Goal: Book appointment/travel/reservation: Book appointment/travel/reservation

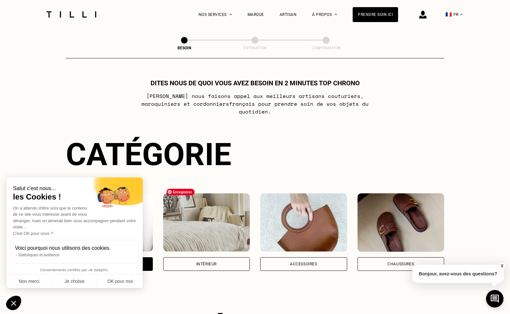
select select "FR"
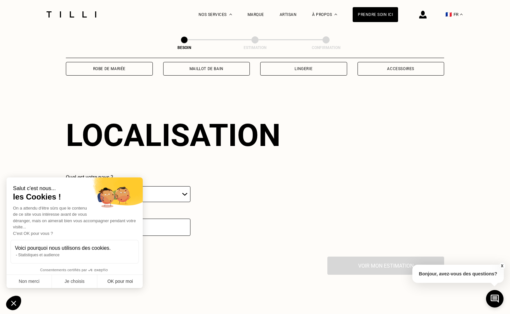
scroll to position [563, 0]
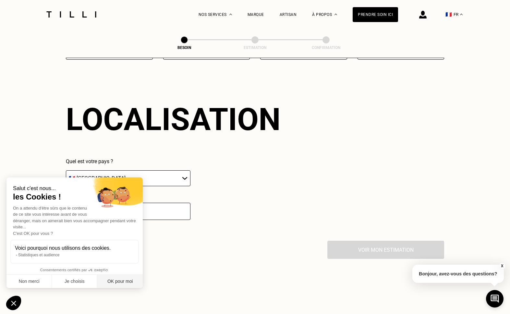
click at [125, 284] on button "OK pour moi" at bounding box center [119, 282] width 45 height 14
checkbox input "true"
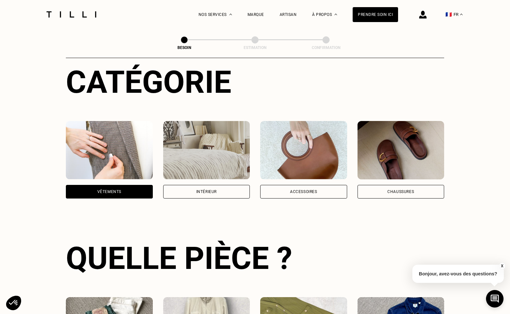
scroll to position [35, 0]
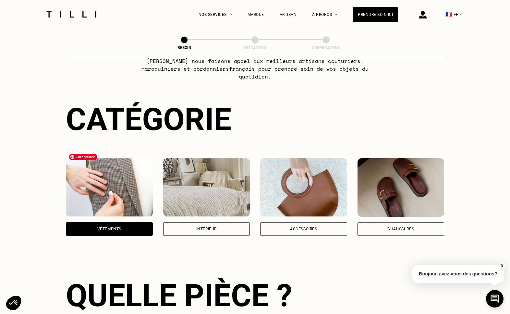
click at [129, 175] on img at bounding box center [109, 187] width 87 height 58
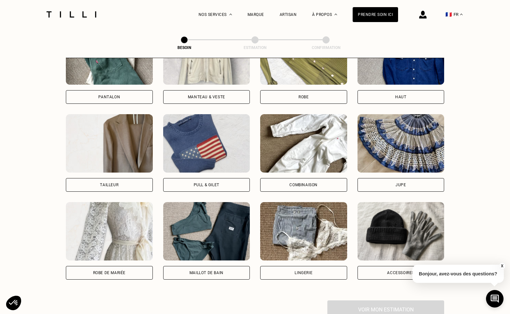
scroll to position [280, 0]
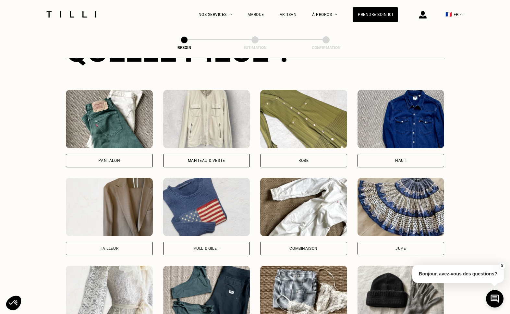
click at [226, 154] on div "Manteau & Veste" at bounding box center [206, 161] width 87 height 14
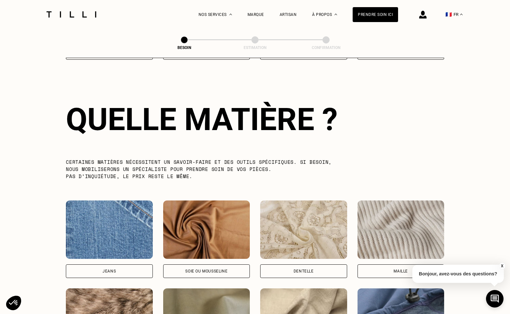
scroll to position [659, 0]
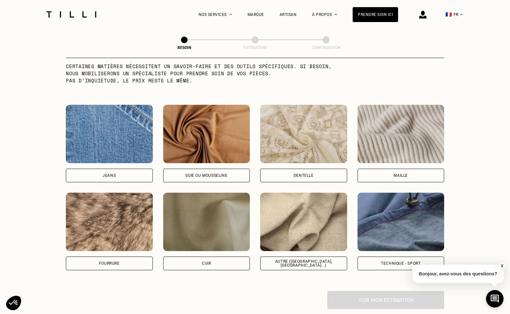
click at [105, 173] on div "Jeans" at bounding box center [108, 175] width 13 height 4
select select "FR"
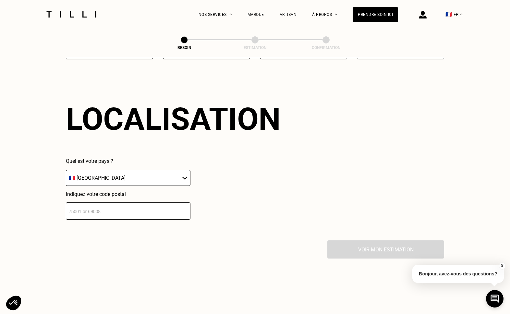
scroll to position [870, 0]
click at [132, 202] on input "number" at bounding box center [128, 210] width 125 height 17
click at [122, 208] on input "number" at bounding box center [128, 210] width 125 height 17
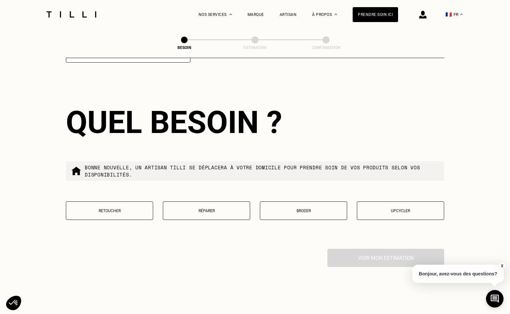
scroll to position [1030, 0]
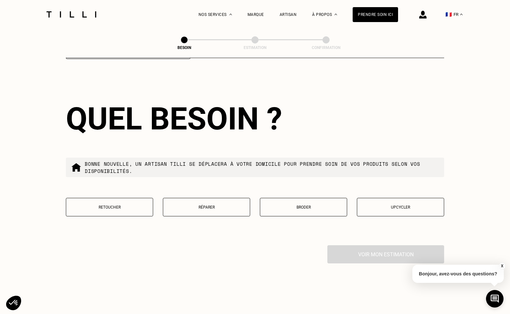
click at [217, 205] on button "Réparer" at bounding box center [206, 207] width 87 height 18
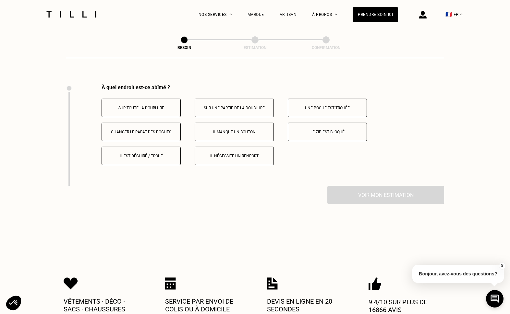
scroll to position [1196, 0]
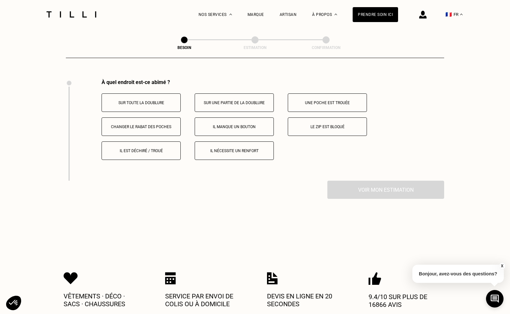
click at [146, 149] on p "Il est déchiré / troué" at bounding box center [141, 151] width 72 height 5
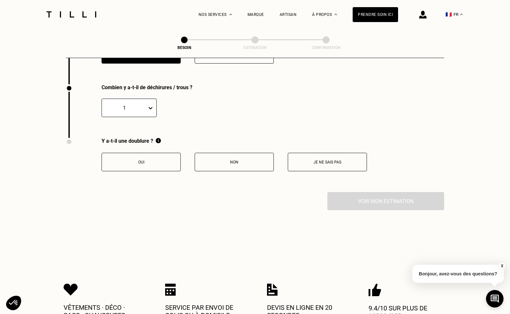
scroll to position [1292, 0]
click at [228, 159] on button "Non" at bounding box center [234, 162] width 79 height 18
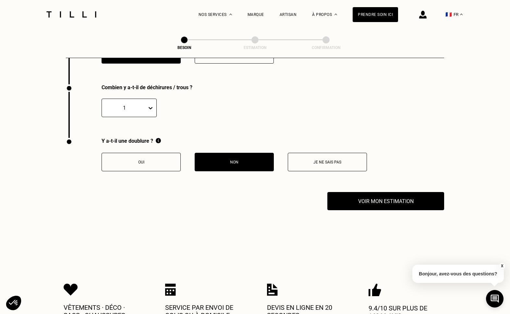
click at [151, 105] on icon at bounding box center [150, 108] width 6 height 6
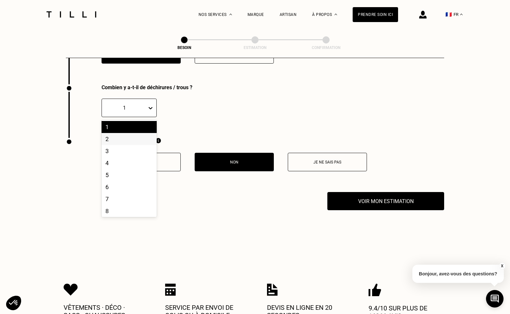
click at [122, 133] on div "2" at bounding box center [128, 139] width 55 height 12
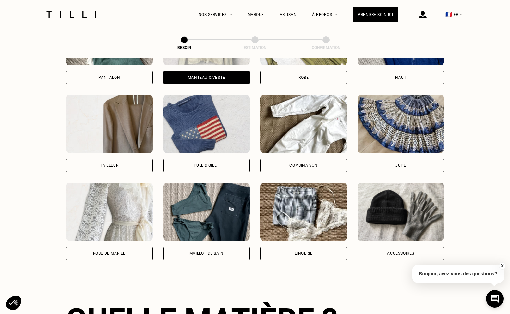
scroll to position [329, 0]
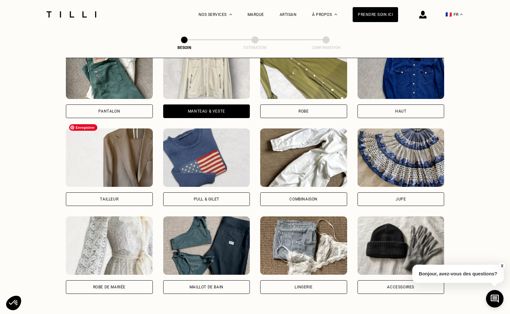
click at [132, 155] on img at bounding box center [109, 157] width 87 height 58
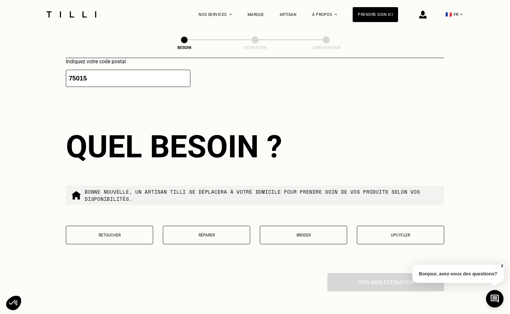
scroll to position [822, 0]
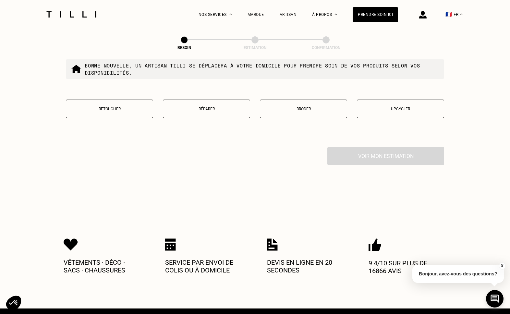
click at [220, 107] on button "Réparer" at bounding box center [206, 109] width 87 height 18
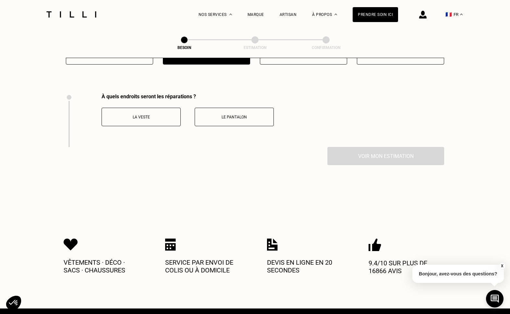
scroll to position [889, 0]
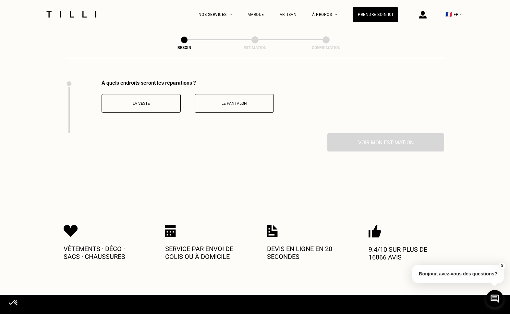
click at [134, 101] on p "La veste" at bounding box center [141, 103] width 72 height 5
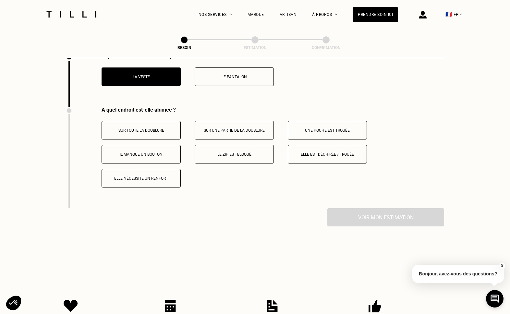
scroll to position [923, 0]
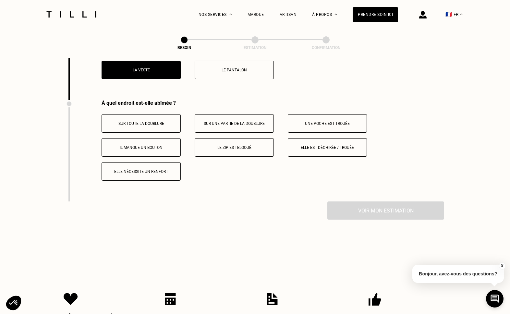
click at [159, 169] on p "Elle nécessite un renfort" at bounding box center [141, 171] width 72 height 5
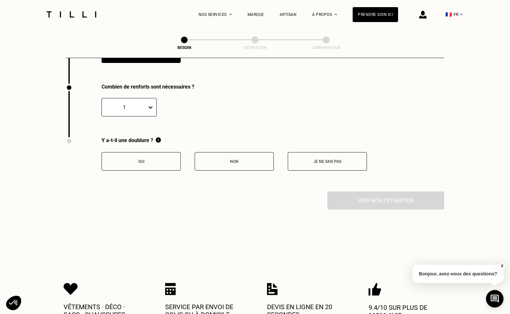
scroll to position [1044, 0]
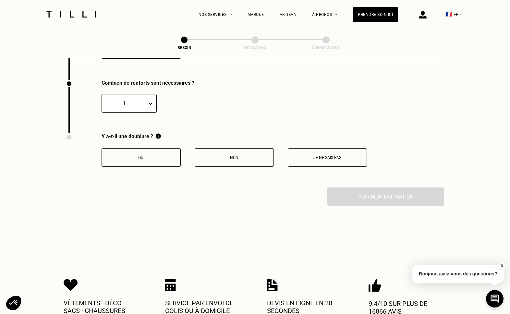
click at [159, 154] on button "Oui" at bounding box center [140, 157] width 79 height 18
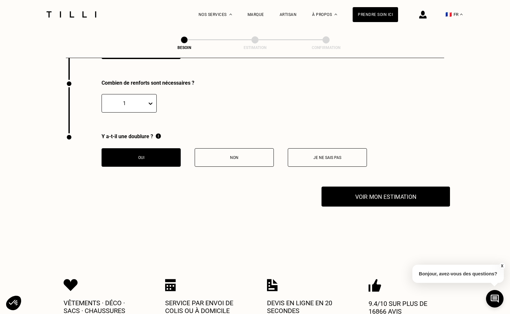
click at [364, 196] on button "Voir mon estimation" at bounding box center [385, 196] width 128 height 20
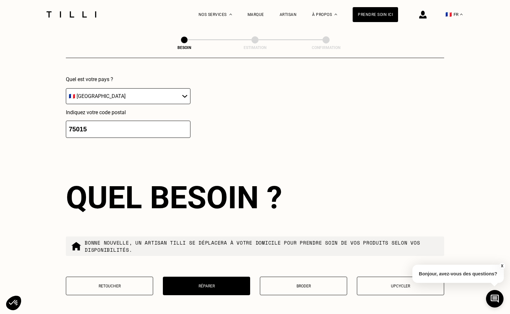
scroll to position [624, 0]
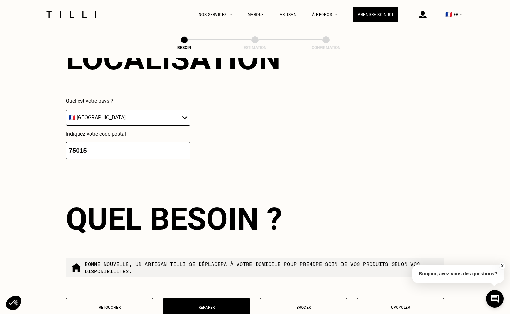
click at [142, 147] on input "75015" at bounding box center [128, 150] width 125 height 17
click at [86, 145] on input "75015" at bounding box center [128, 150] width 125 height 17
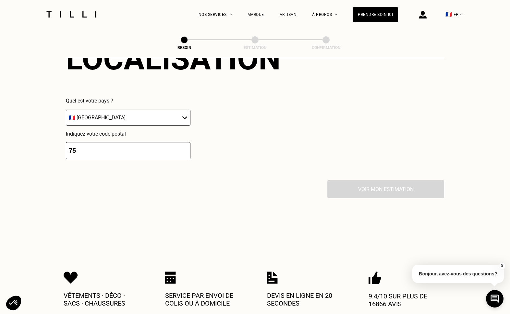
click at [244, 154] on div "Localisation Quel est votre pays ? 🇩🇪 [GEOGRAPHIC_DATA] 🇦🇹 [GEOGRAPHIC_DATA] 🇧🇪…" at bounding box center [255, 100] width 378 height 160
click at [107, 144] on input "75" at bounding box center [128, 150] width 125 height 17
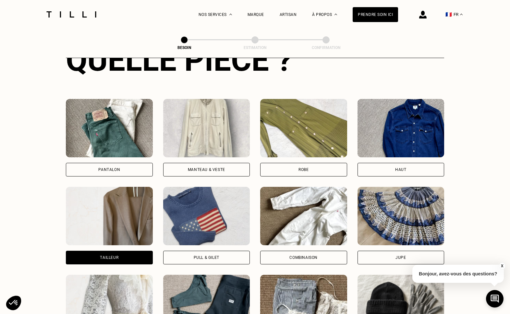
scroll to position [223, 0]
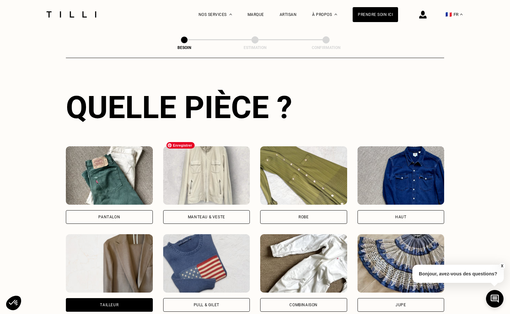
type input "75001"
click at [220, 172] on img at bounding box center [206, 175] width 87 height 58
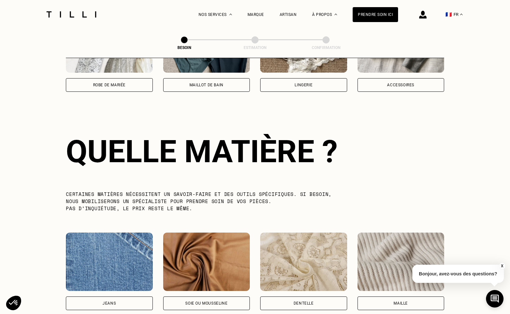
scroll to position [360, 0]
